Goal: Use online tool/utility: Utilize a website feature to perform a specific function

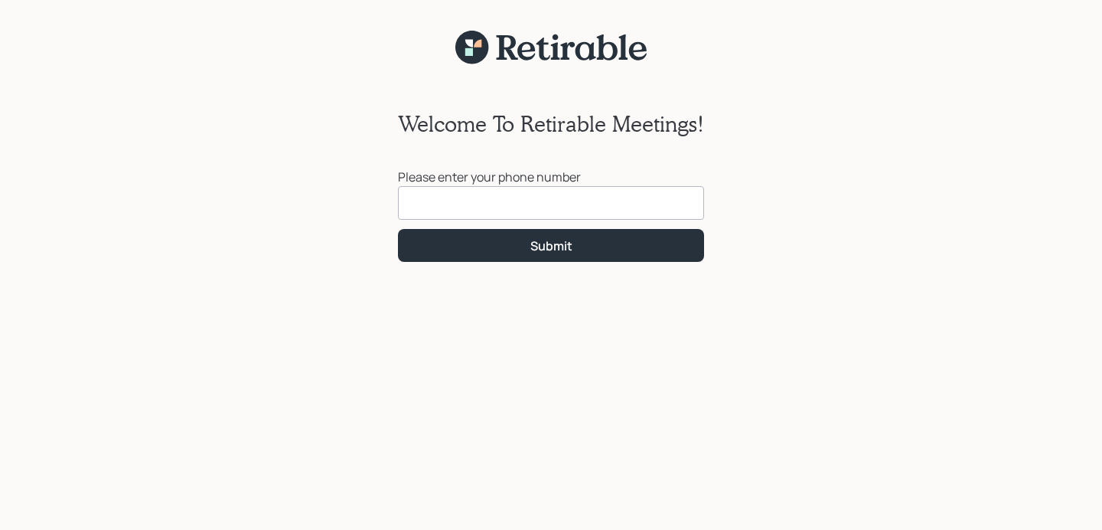
click at [449, 195] on input at bounding box center [551, 203] width 306 height 34
type input "(312) 320-4194"
click button "Submit" at bounding box center [551, 245] width 306 height 33
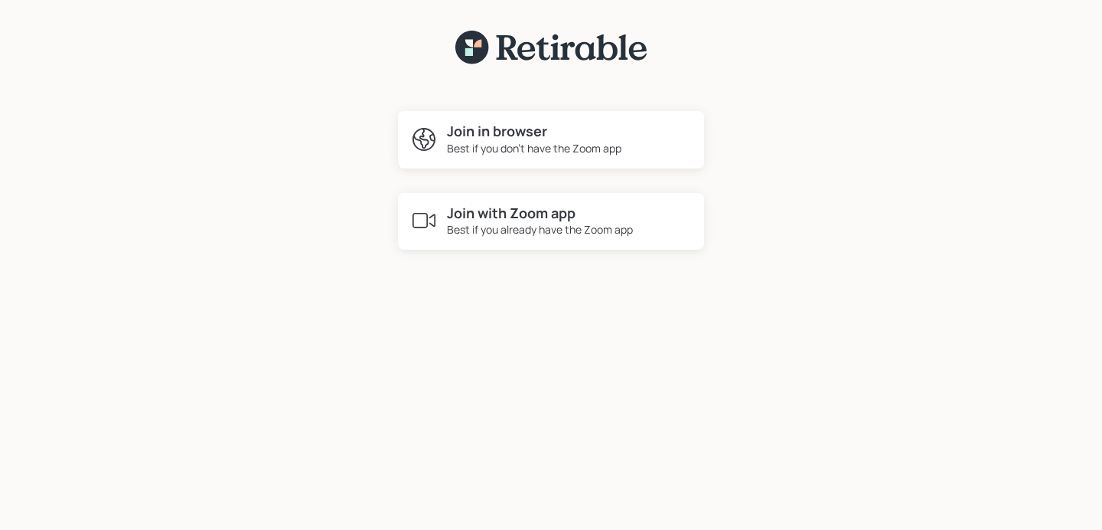
click at [559, 144] on div "Best if you don't have the Zoom app" at bounding box center [534, 148] width 175 height 16
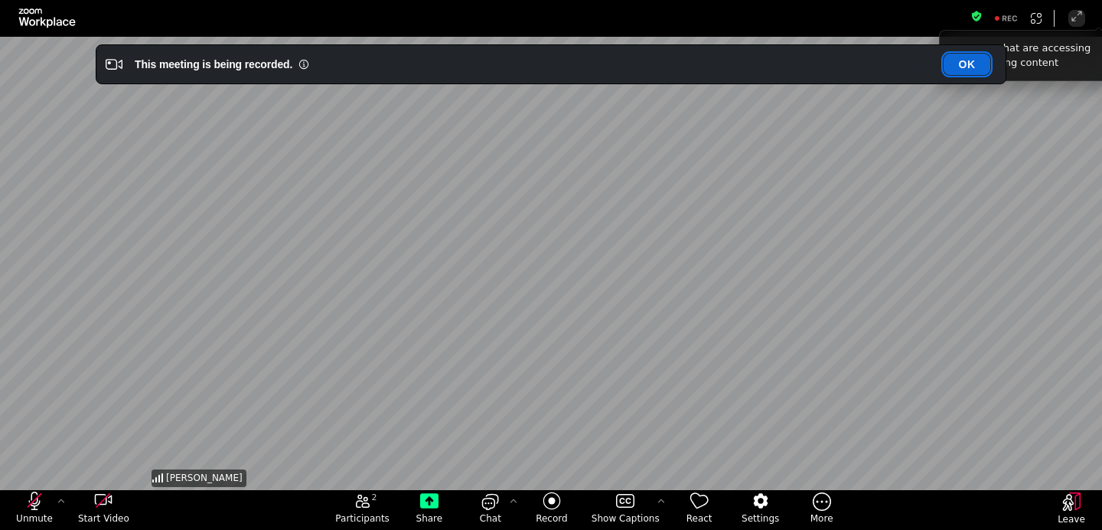
click at [969, 68] on button "OK" at bounding box center [967, 64] width 47 height 21
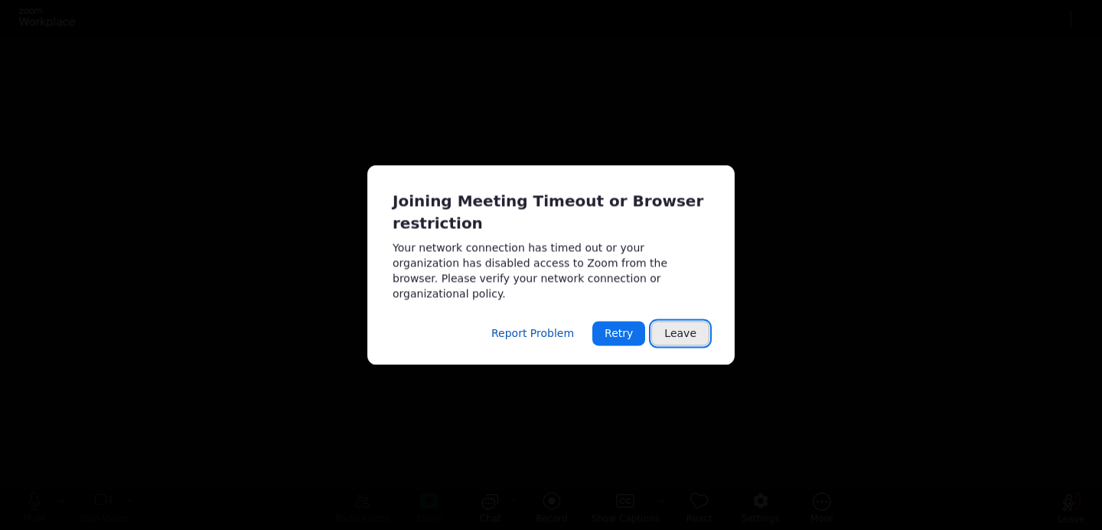
click at [672, 321] on button "Leave" at bounding box center [680, 333] width 58 height 24
